Goal: Task Accomplishment & Management: Manage account settings

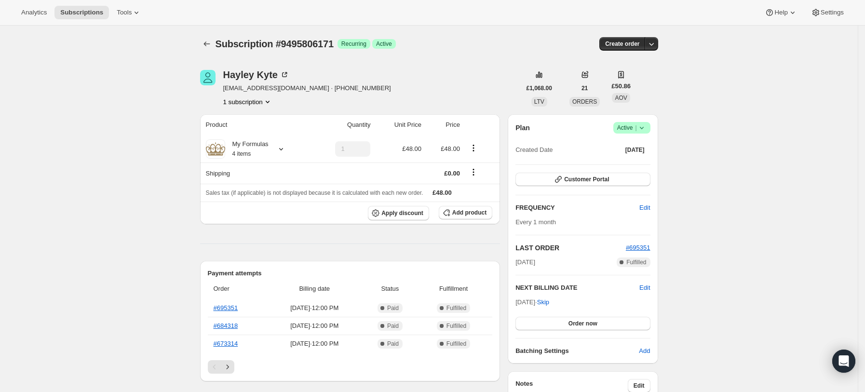
click at [647, 124] on icon at bounding box center [642, 128] width 10 height 10
click at [624, 154] on ul "Pause subscription Cancel subscription" at bounding box center [636, 155] width 60 height 32
click at [630, 162] on span "Cancel subscription" at bounding box center [636, 163] width 55 height 7
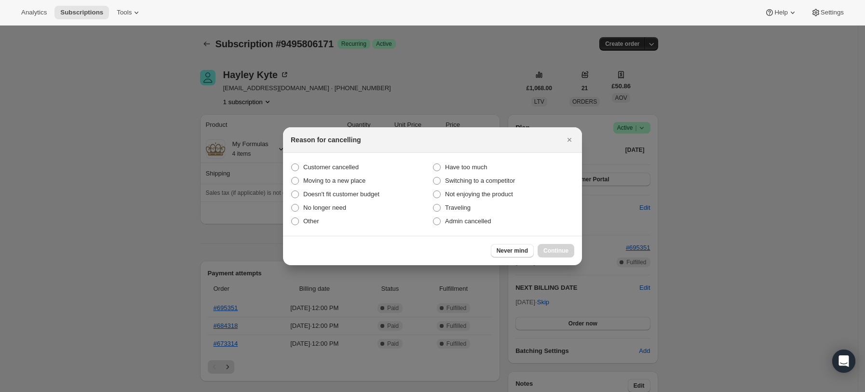
click at [318, 159] on section "Customer cancelled Have too much Moving to a new place Switching to a competito…" at bounding box center [432, 194] width 299 height 83
click at [322, 166] on span "Customer cancelled" at bounding box center [330, 167] width 55 height 7
click at [292, 164] on input "Customer cancelled" at bounding box center [291, 164] width 0 height 0
radio input "true"
click at [561, 250] on span "Continue" at bounding box center [556, 251] width 25 height 8
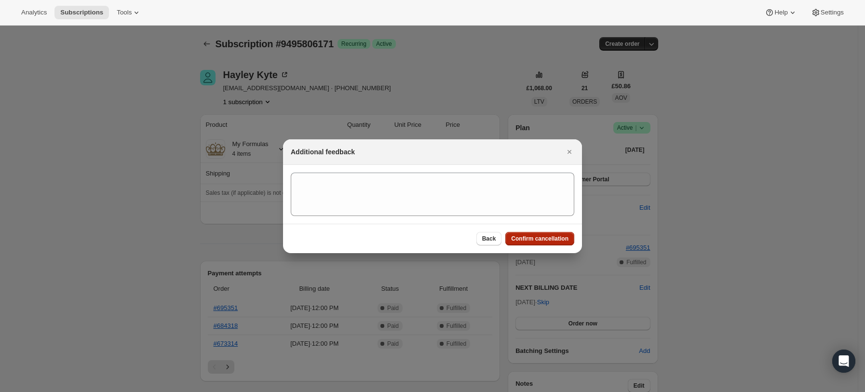
click at [535, 241] on span "Confirm cancellation" at bounding box center [539, 239] width 57 height 8
